Goal: Information Seeking & Learning: Find specific fact

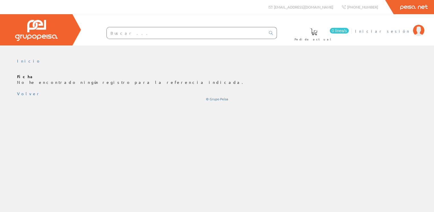
click at [397, 32] on span "Iniciar sesión" at bounding box center [382, 31] width 55 height 6
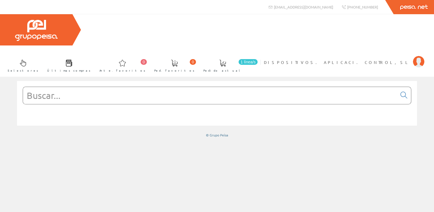
click at [146, 87] on input "text" at bounding box center [210, 95] width 374 height 17
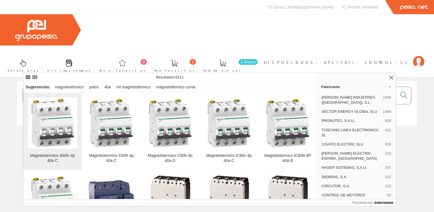
type input "magnetotermico 4p 40a"
click at [51, 124] on img at bounding box center [52, 122] width 49 height 49
